Goal: Task Accomplishment & Management: Complete application form

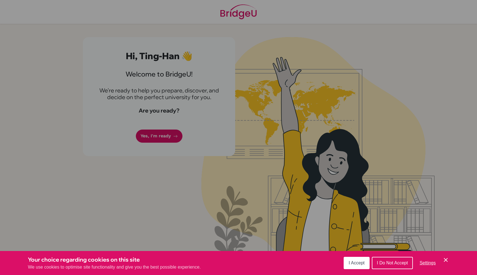
click at [177, 136] on div "Cookie Preferences" at bounding box center [238, 137] width 477 height 275
click at [385, 192] on div "Cookie Preferences" at bounding box center [238, 137] width 477 height 275
click at [365, 259] on button "I Accept" at bounding box center [357, 263] width 26 height 12
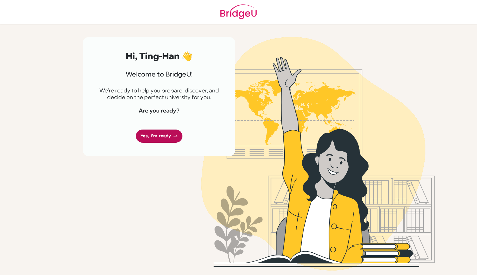
click at [175, 134] on icon at bounding box center [175, 136] width 4 height 4
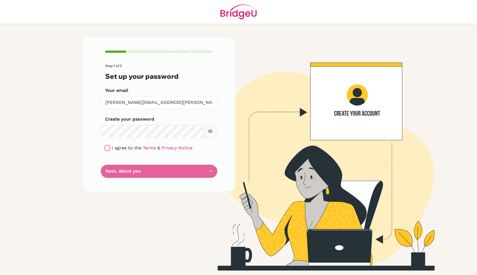
click at [108, 148] on input "checkbox" at bounding box center [107, 148] width 4 height 4
checkbox input "true"
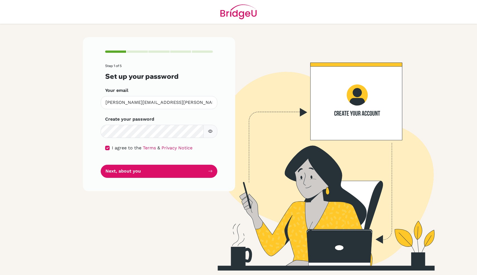
click at [215, 131] on button "button" at bounding box center [210, 131] width 14 height 13
click at [172, 171] on button "Next, about you" at bounding box center [159, 171] width 117 height 13
